Goal: Check status: Check status

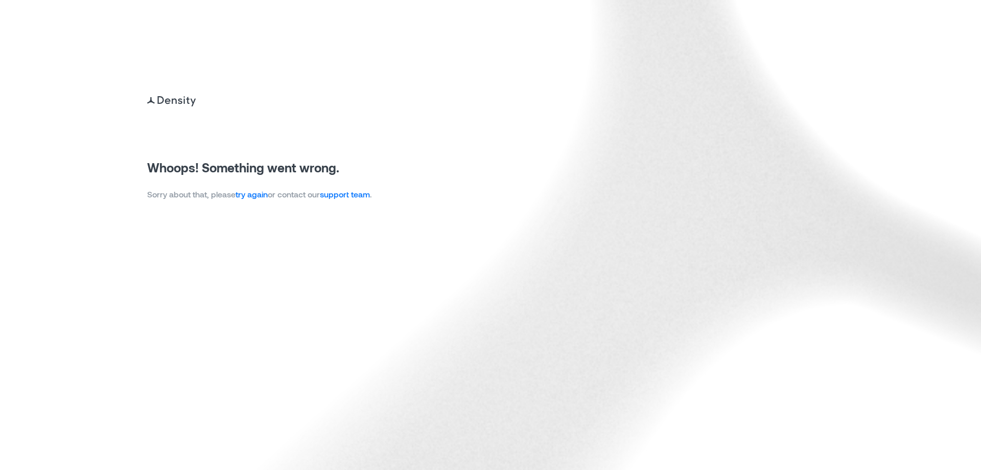
click at [259, 195] on link "try again" at bounding box center [252, 194] width 32 height 10
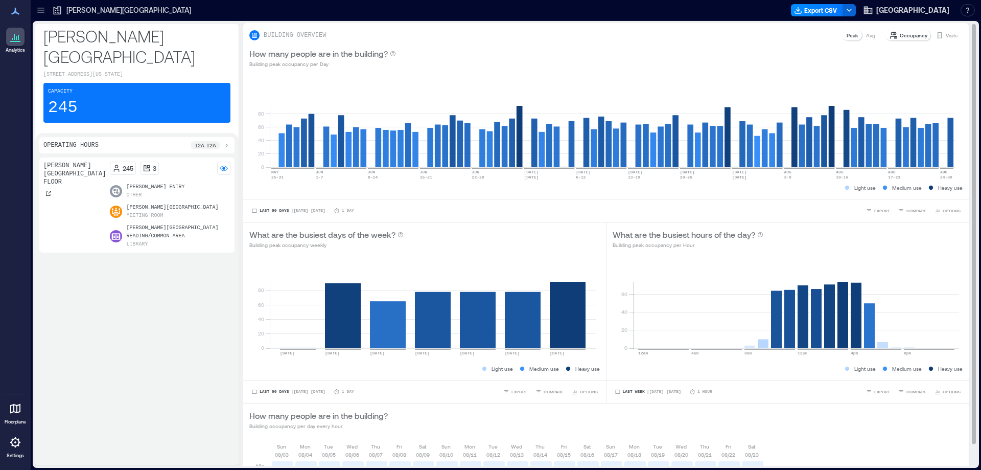
click at [946, 34] on p "Visits" at bounding box center [952, 35] width 12 height 8
